Goal: Task Accomplishment & Management: Complete application form

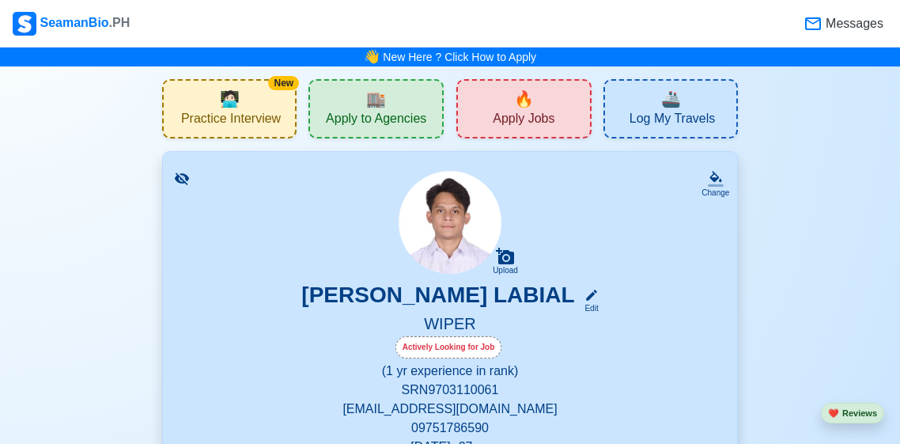
scroll to position [641, 0]
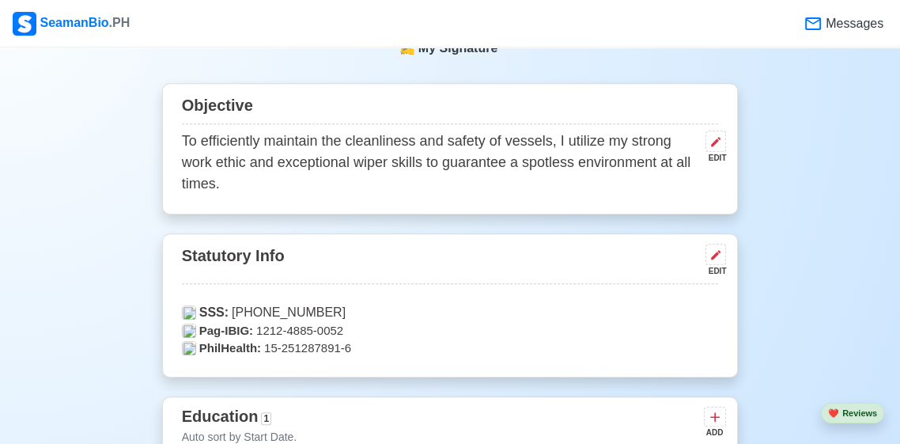
click at [821, 27] on div "Messages" at bounding box center [843, 23] width 81 height 21
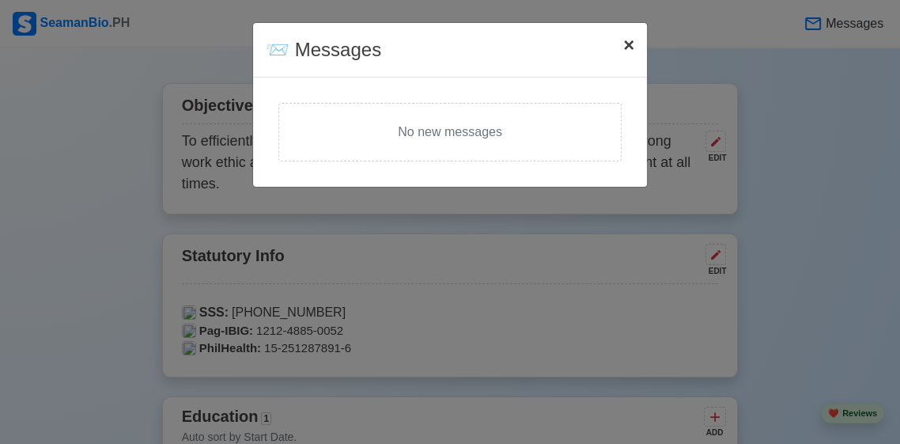
click at [633, 47] on span "×" at bounding box center [629, 44] width 11 height 21
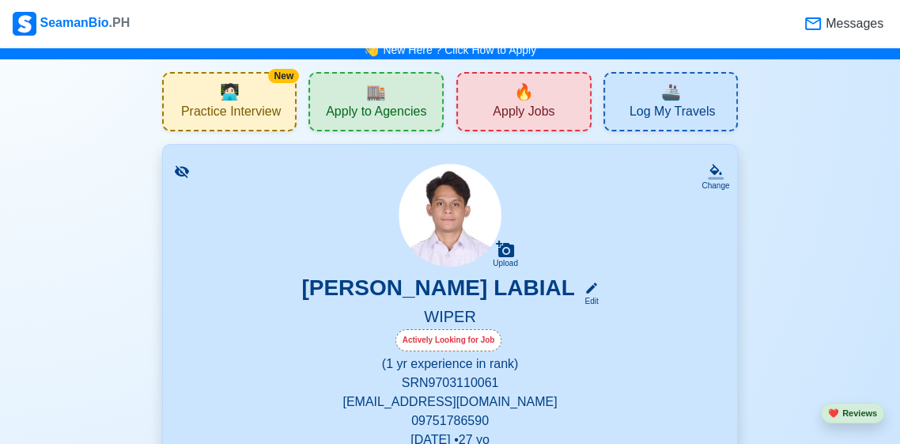
scroll to position [0, 0]
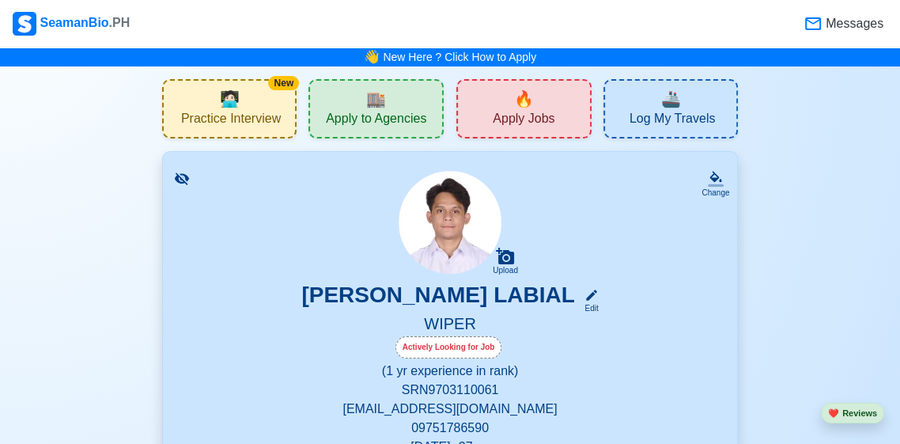
click at [423, 112] on span "Apply to Agencies" at bounding box center [376, 121] width 100 height 20
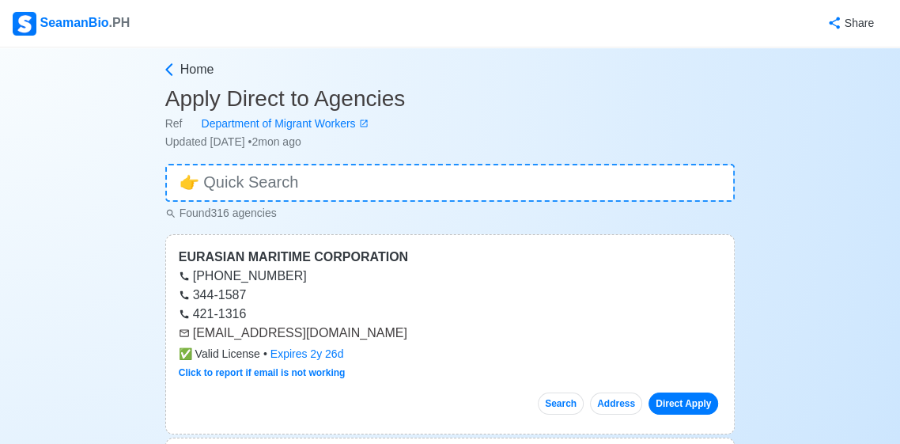
click at [81, 21] on div "SeamanBio .PH" at bounding box center [71, 24] width 117 height 24
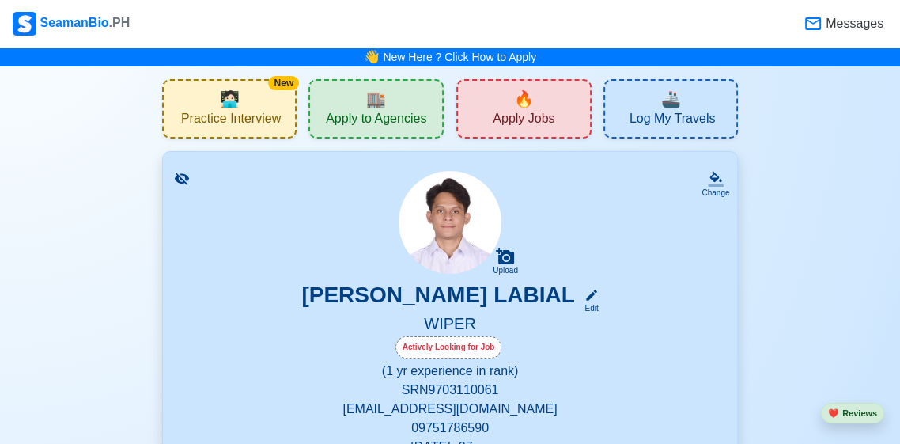
click at [536, 93] on div "🔥 Apply Jobs" at bounding box center [524, 108] width 135 height 59
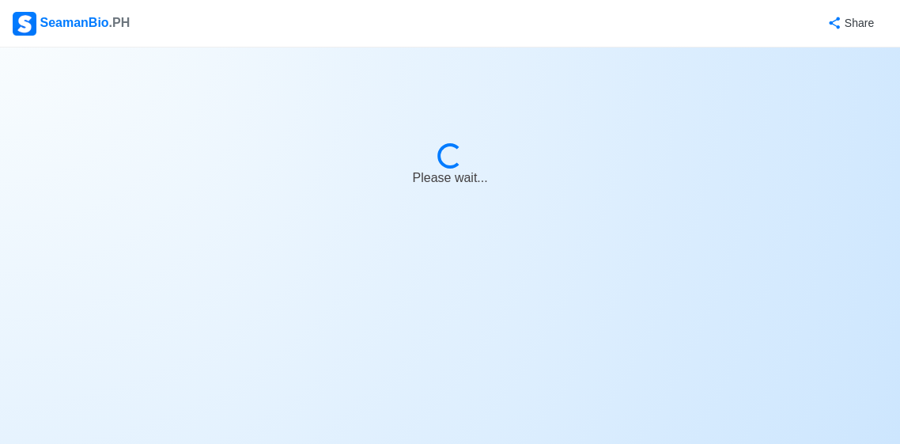
select select "Wiper"
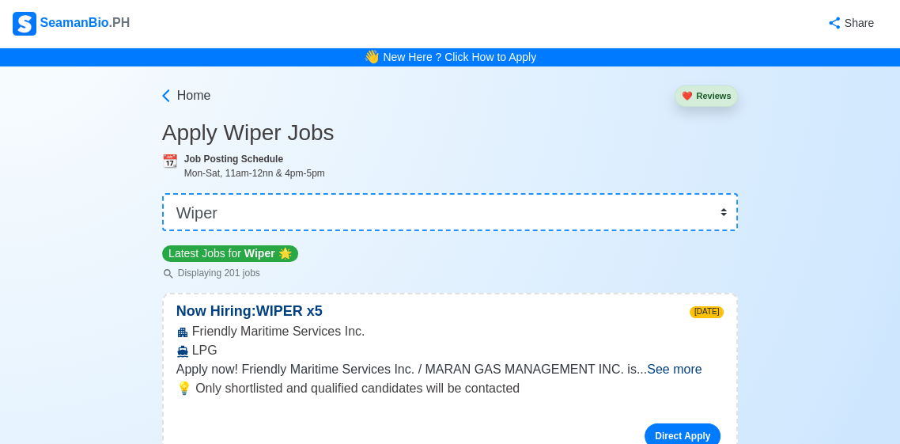
click at [74, 25] on div "SeamanBio .PH" at bounding box center [71, 24] width 117 height 24
